Goal: Task Accomplishment & Management: Manage account settings

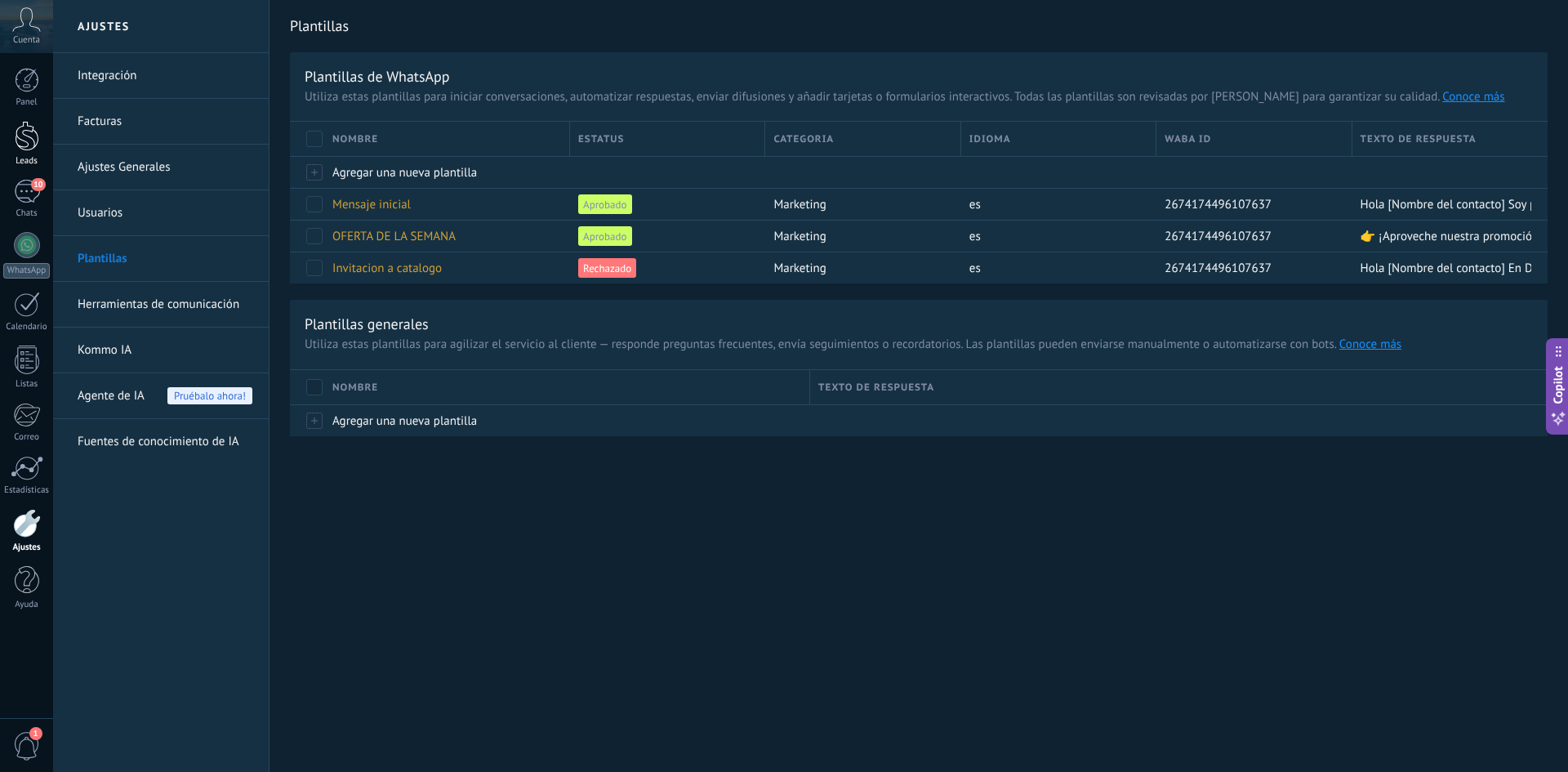
click at [21, 134] on div at bounding box center [27, 136] width 24 height 30
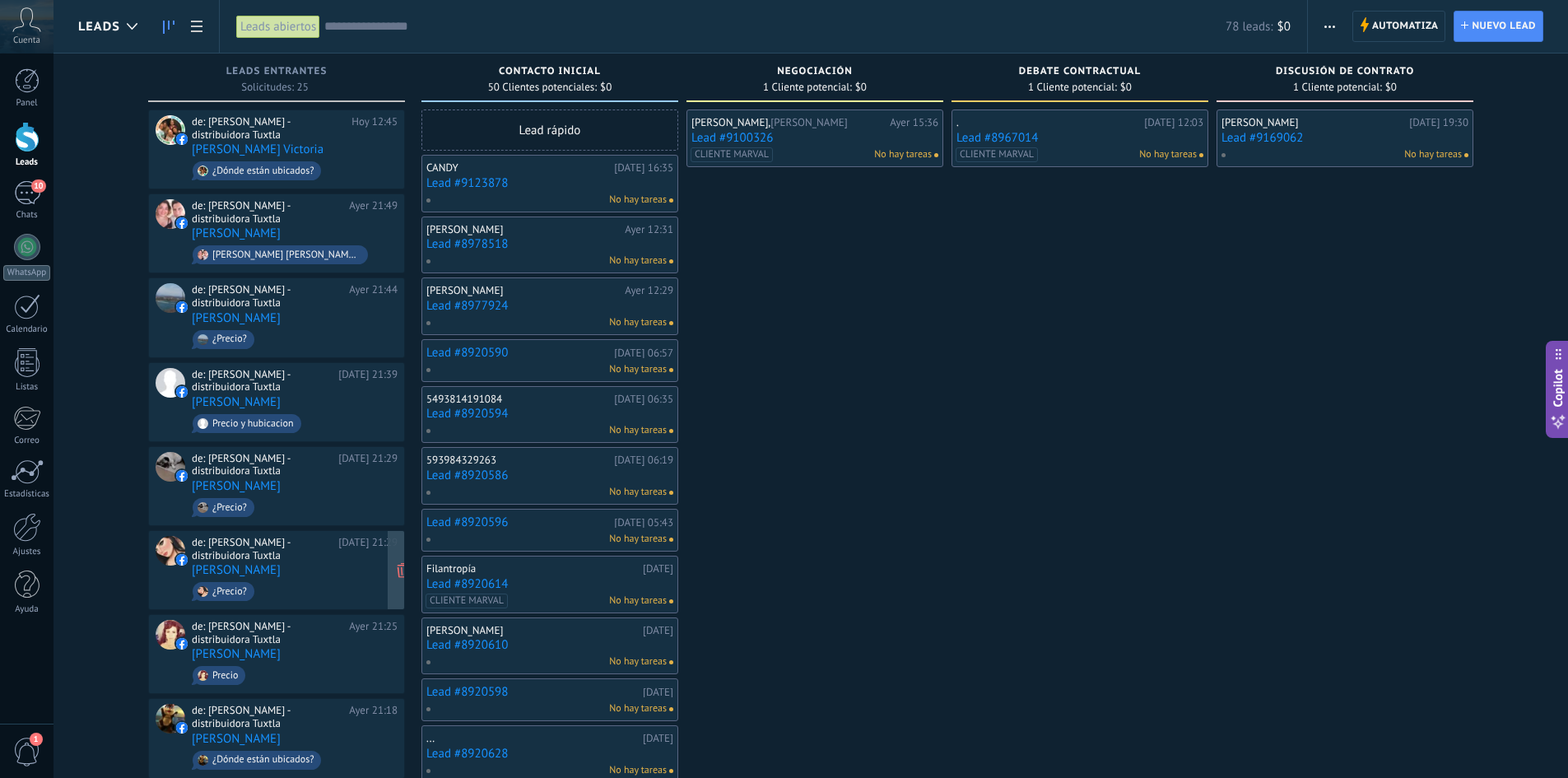
click at [202, 563] on link "[PERSON_NAME]" at bounding box center [235, 570] width 89 height 14
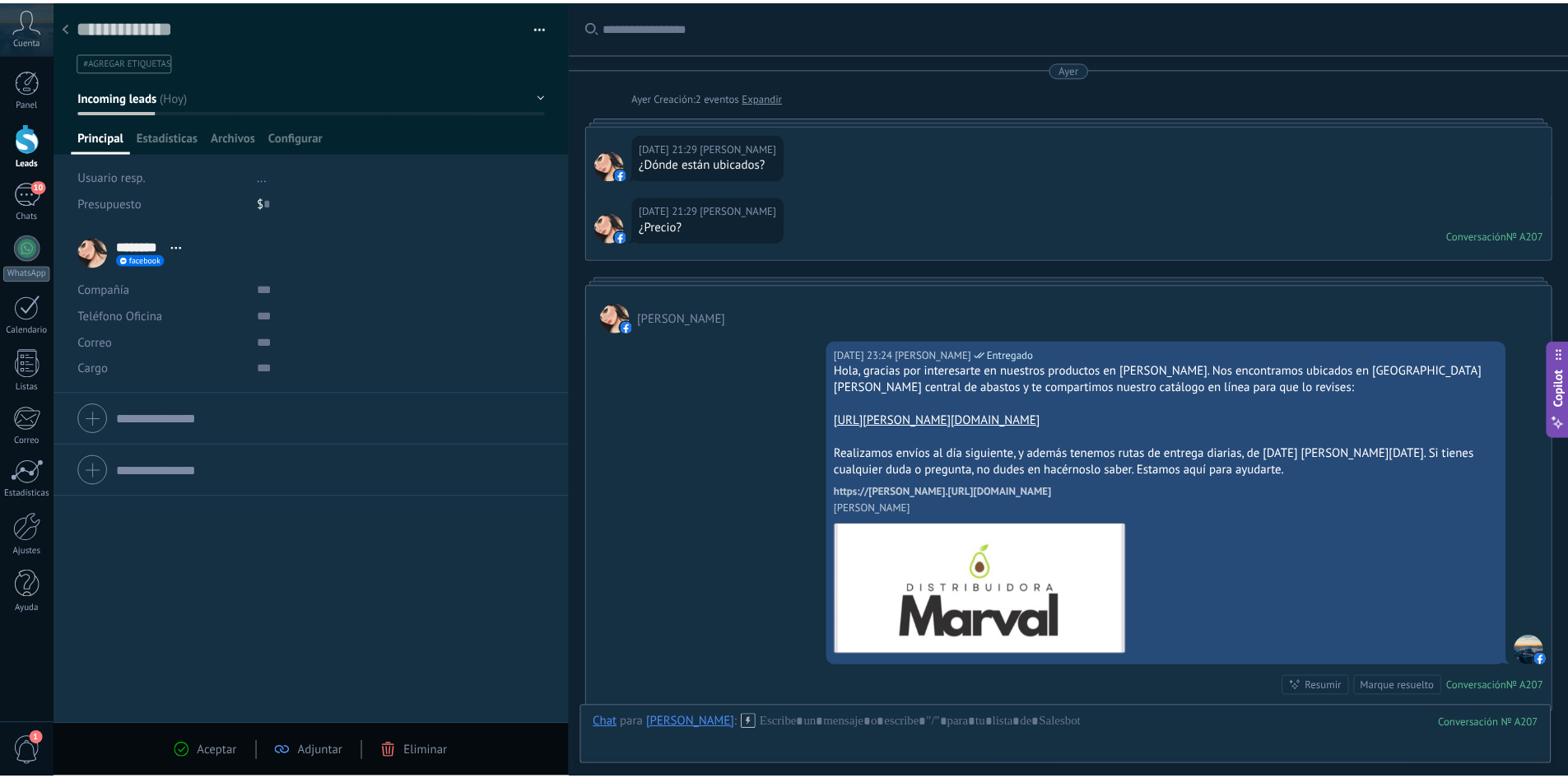
scroll to position [43, 0]
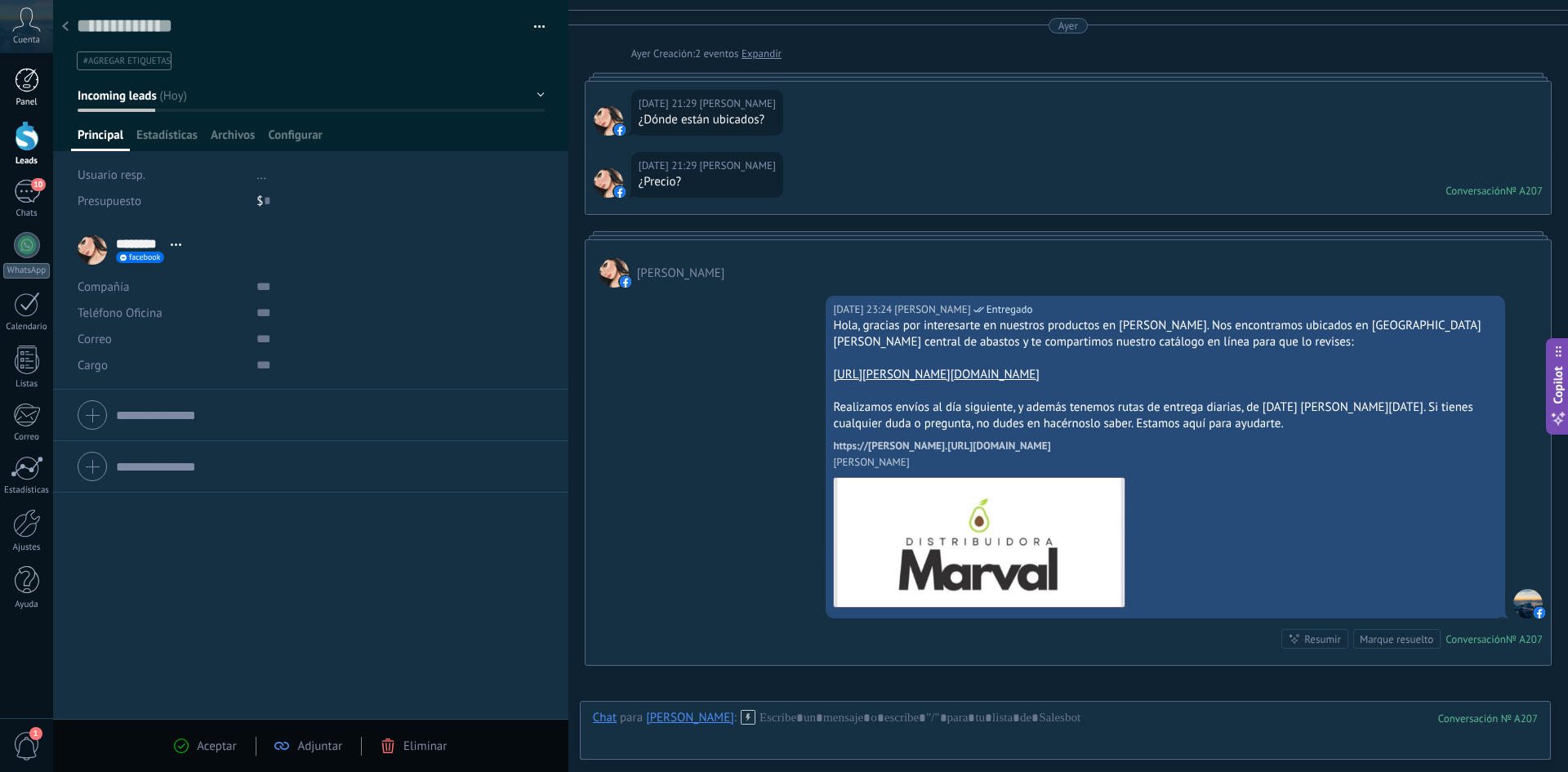
click at [33, 80] on div at bounding box center [27, 80] width 24 height 24
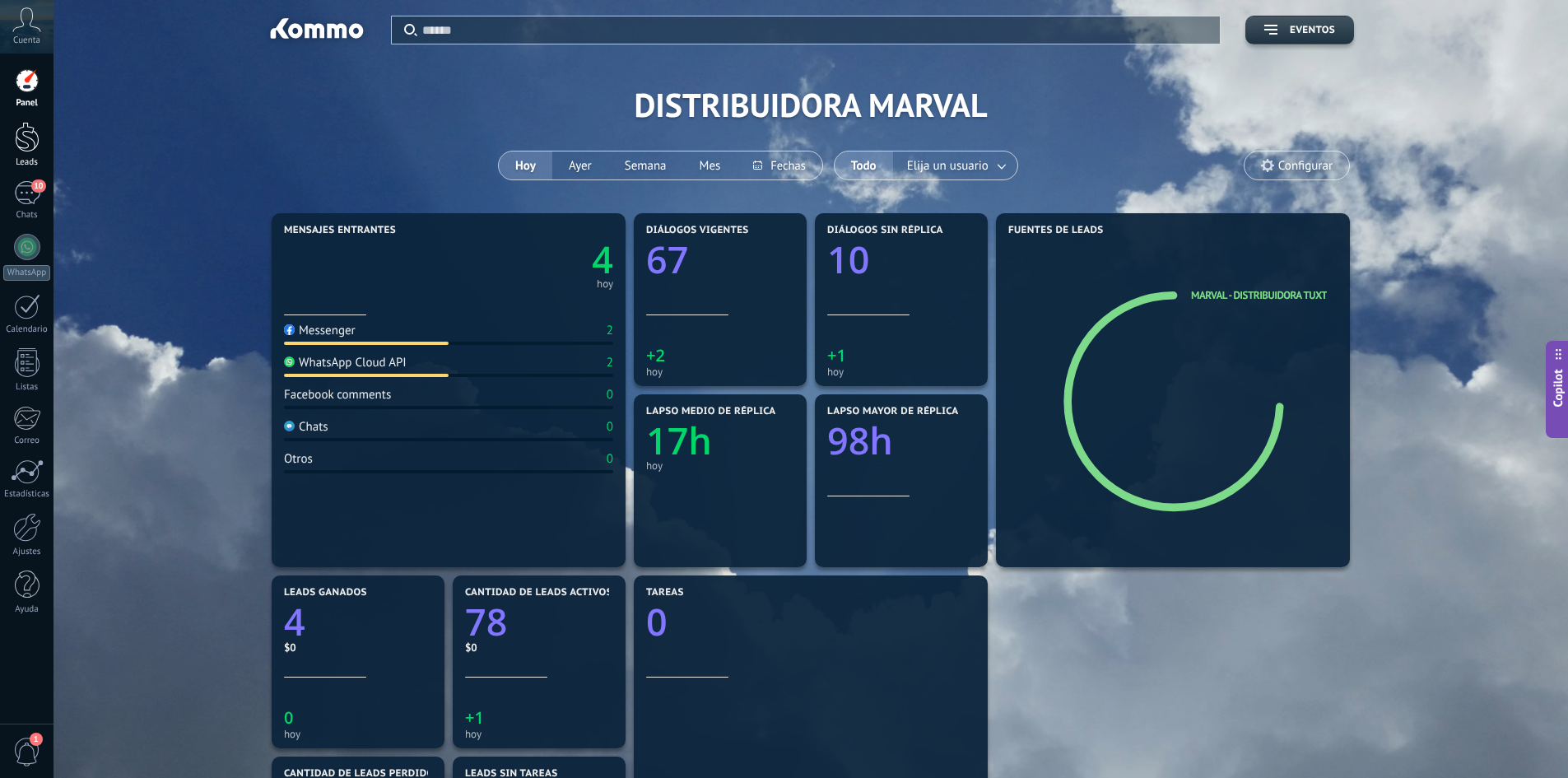
click at [26, 138] on div at bounding box center [27, 137] width 24 height 30
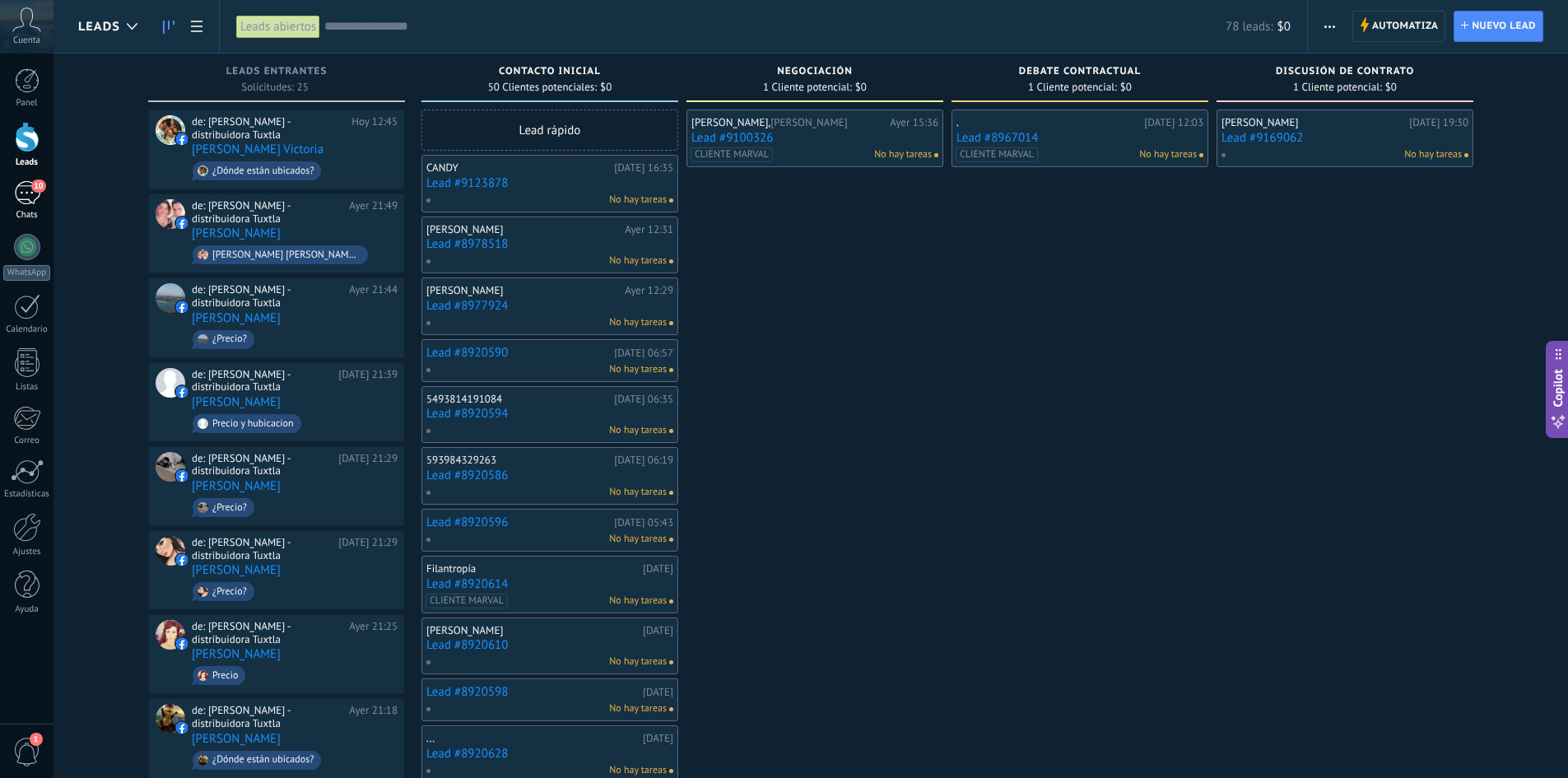
click at [17, 197] on div "10" at bounding box center [27, 193] width 26 height 24
